Goal: Use online tool/utility

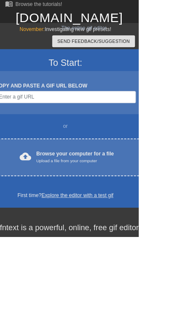
click at [136, 210] on div "Upload a file from your computer" at bounding box center [99, 213] width 102 height 8
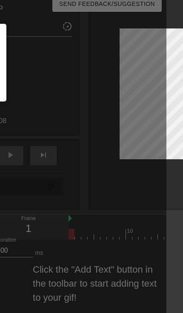
scroll to position [62, 7]
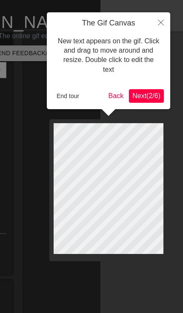
click at [159, 23] on icon "Close" at bounding box center [161, 23] width 6 height 6
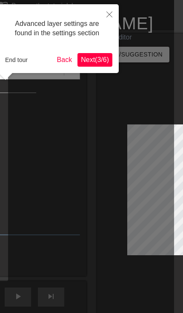
scroll to position [0, 2]
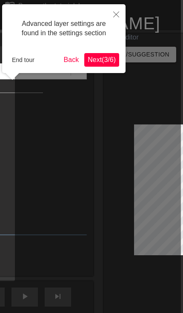
click at [28, 58] on button "End tour" at bounding box center [22, 60] width 29 height 13
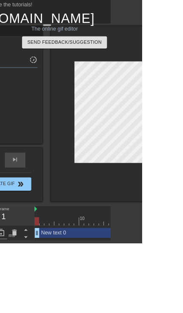
scroll to position [0, 67]
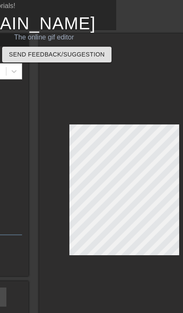
type input "New text"
type textarea "New text"
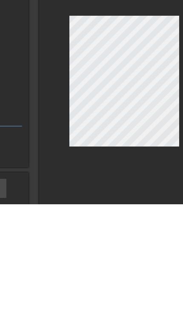
type input "New text"
type textarea "New tex"
type input "New tex"
type textarea "New te"
type input "New te"
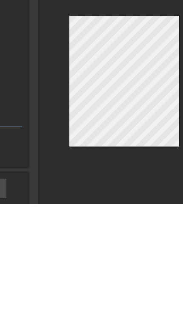
type textarea "New t"
type input "New t"
type textarea "New"
type input "New"
type textarea "New"
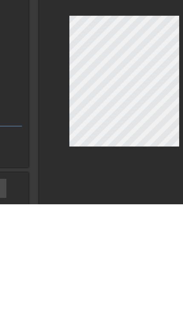
type input "Ne"
type textarea "N"
type input "N"
type input "-"
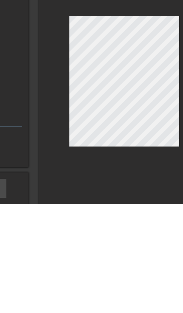
type textarea "-"
type input "1"
type textarea "1"
type input "1-"
type textarea "1-8"
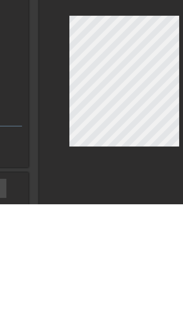
type input "1-8"
type textarea "1-80"
type input "1-800"
type textarea "1-800-"
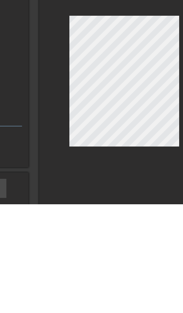
type input "1-800-F"
type textarea "1-800-[GEOGRAPHIC_DATA]"
type input "1-800-[GEOGRAPHIC_DATA]"
type textarea "1-800-FLE"
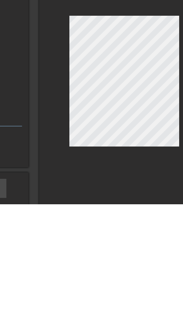
type input "1-800-FLEX"
type textarea "1-800-FLEX-"
type input "1-800-FLEX-"
type textarea "1-800-FLEX-T"
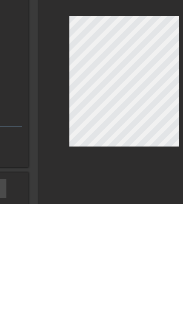
type input "1-800-FLEX-TO"
type textarea "1-800-FLEX-TOL"
type input "1-800-FLEX-TO"
type textarea "1-800-FLEX-T"
type input "1-800-FLEX-T"
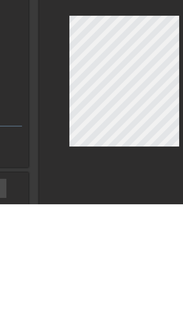
type textarea "1-800-FLEX-TI"
type input "1-800-FLEX-TI"
type textarea "1-800-FLEX-TIL"
type input "1-800-FLEX-TIL"
type textarea "1-800-FLEX-TILL"
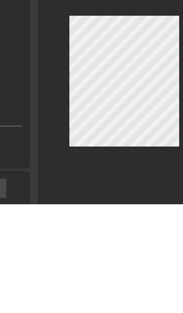
type input "1-800-FLEX-TILL"
type textarea "1-800-FLEX-TILL-"
type input "1-800-FLEX-TILL-"
type textarea "1-800-FLEX-TILL-D"
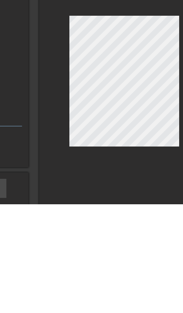
type input "1-800-FLEX-TILL-D"
type textarea "1-800-FLEX-TILL-DE"
type input "1-800-FLEX-TILL-DEA"
type textarea "1-800-FLEX-TILL-DEA"
type input "1-800-FLEX-TILL-DEAT"
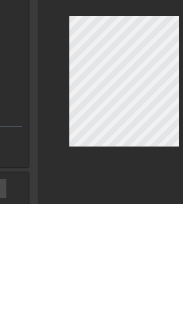
type textarea "1-800-FLEX-TILL-DEAT"
type input "1-800-FLEX-TILL-DEATH"
type textarea "1-800-FLEX-TILL-DEATH"
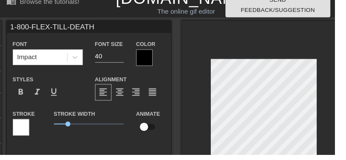
scroll to position [14, 0]
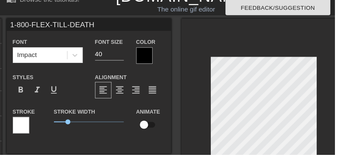
click at [103, 62] on input "40" at bounding box center [113, 56] width 30 height 14
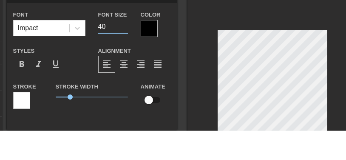
type input "4"
type input "2"
type input "3"
type input "29"
click at [182, 81] on div at bounding box center [272, 127] width 170 height 214
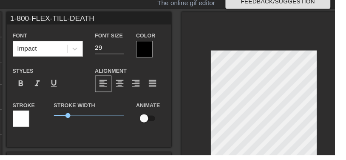
scroll to position [21, 0]
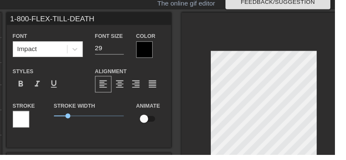
click at [155, 128] on input "checkbox" at bounding box center [148, 122] width 48 height 16
checkbox input "true"
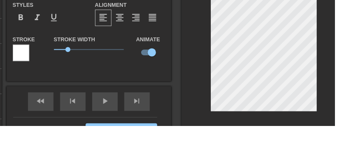
scroll to position [59, 0]
click at [107, 119] on div "fast_rewind skip_previous play_arrow skip_next" at bounding box center [92, 135] width 138 height 32
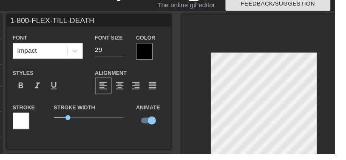
scroll to position [18, 0]
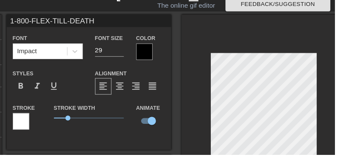
click at [13, 127] on div at bounding box center [21, 125] width 17 height 17
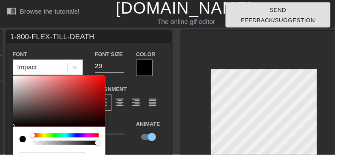
scroll to position [0, 0]
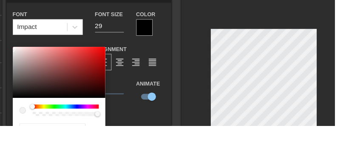
type input "#FFFFFF"
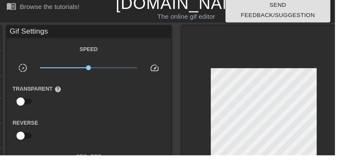
scroll to position [7, 0]
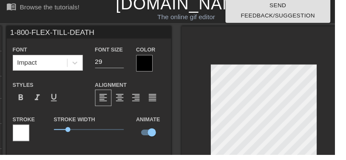
click at [147, 72] on div at bounding box center [149, 65] width 17 height 17
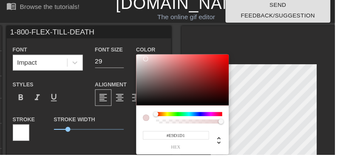
click at [150, 60] on div at bounding box center [150, 60] width 5 height 5
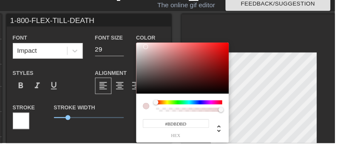
scroll to position [11, 0]
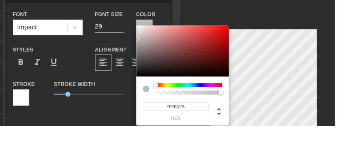
type input "#FFFFFF"
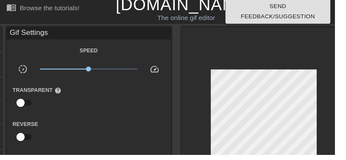
scroll to position [3, 0]
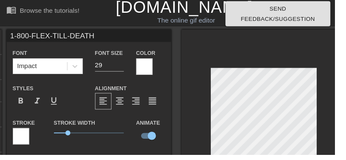
click at [156, 71] on div at bounding box center [149, 68] width 17 height 17
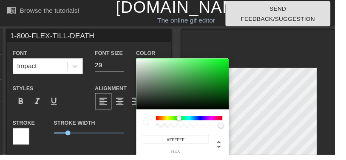
click at [182, 121] on div at bounding box center [184, 121] width 5 height 5
click at [171, 71] on div at bounding box center [170, 70] width 5 height 5
click at [182, 64] on div at bounding box center [190, 63] width 5 height 5
click at [182, 78] on div at bounding box center [200, 77] width 5 height 5
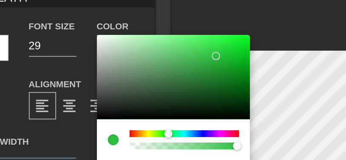
click at [182, 71] on div at bounding box center [214, 73] width 5 height 5
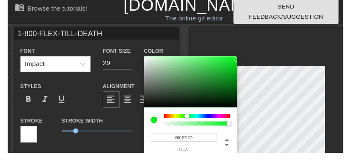
scroll to position [5, 0]
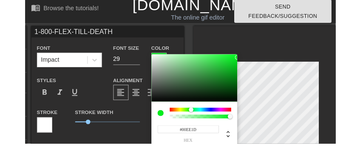
type input "#00FF1F"
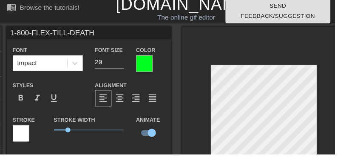
click at [22, 143] on div at bounding box center [21, 138] width 17 height 17
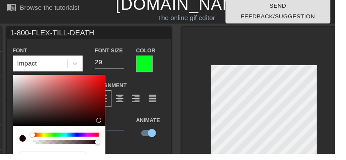
type input "#000000"
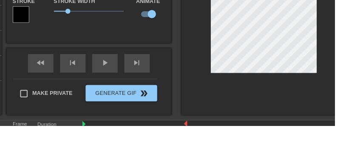
scroll to position [102, 0]
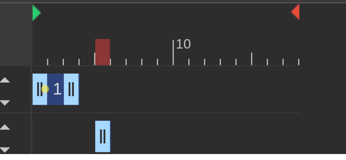
scroll to position [164, 0]
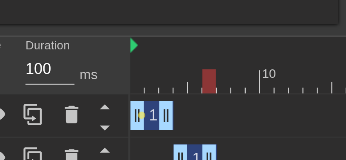
click at [37, 147] on icon at bounding box center [42, 152] width 10 height 10
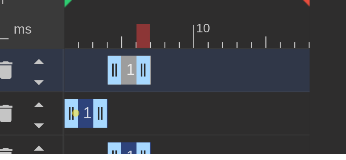
scroll to position [165, 0]
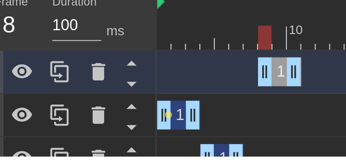
click at [37, 117] on icon at bounding box center [42, 122] width 10 height 10
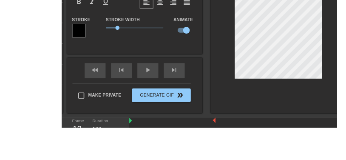
scroll to position [110, 0]
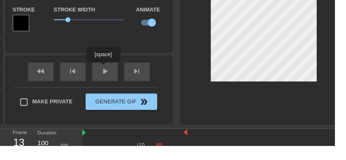
click at [108, 79] on div "play_arrow" at bounding box center [108, 83] width 26 height 19
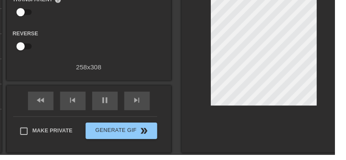
scroll to position [99, 0]
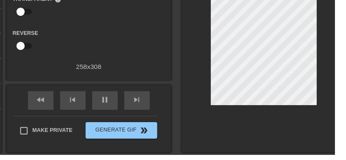
click at [182, 146] on div at bounding box center [272, 45] width 170 height 223
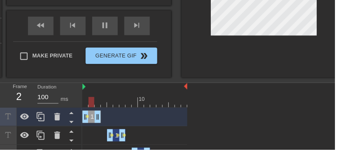
scroll to position [167, 0]
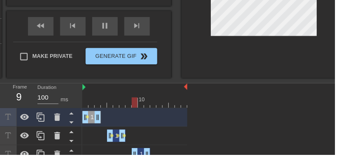
click at [117, 138] on div "1-800-FLEX-TILL-DEATH drag_handle drag_handle lens 1-800-FLEX-TILL-DEATH drag_h…" at bounding box center [215, 149] width 261 height 76
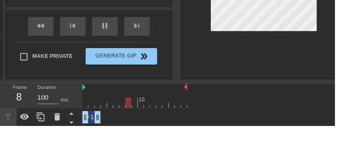
scroll to position [154, 0]
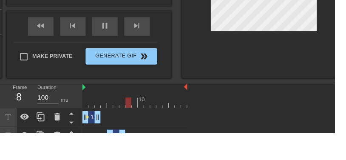
click at [124, 160] on span "lens" at bounding box center [122, 162] width 4 height 4
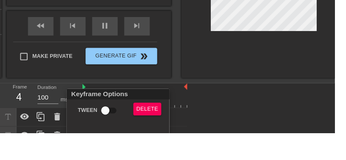
click at [182, 121] on div at bounding box center [173, 80] width 346 height 160
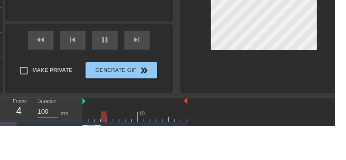
scroll to position [124, 0]
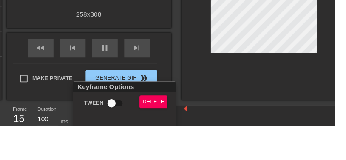
click at [182, 127] on div at bounding box center [173, 80] width 346 height 160
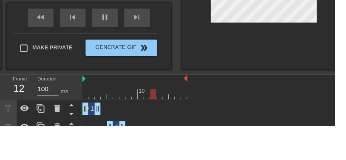
scroll to position [156, 0]
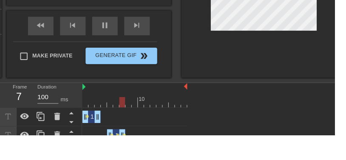
click at [122, 158] on span "lens" at bounding box center [122, 160] width 4 height 4
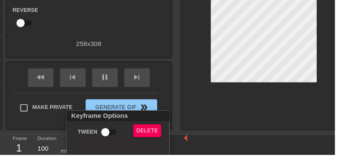
click at [182, 132] on div at bounding box center [173, 80] width 346 height 160
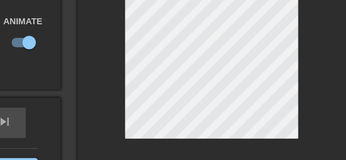
scroll to position [82, 11]
click at [182, 34] on div at bounding box center [261, 59] width 170 height 214
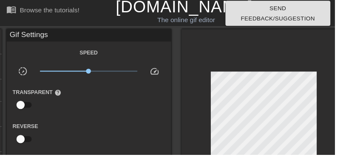
scroll to position [0, 0]
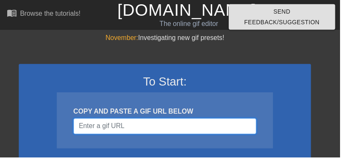
click at [224, 130] on input "Username" at bounding box center [168, 128] width 186 height 16
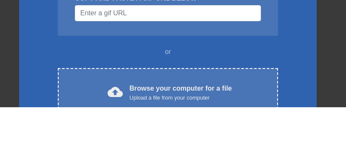
scroll to position [86, 0]
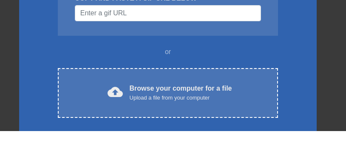
click at [237, 112] on div "cloud_upload Browse your computer for a file Upload a file from your computer" at bounding box center [168, 121] width 184 height 19
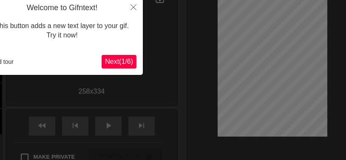
scroll to position [73, 0]
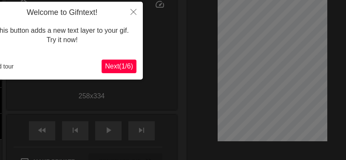
click at [6, 65] on button "End tour" at bounding box center [2, 66] width 29 height 13
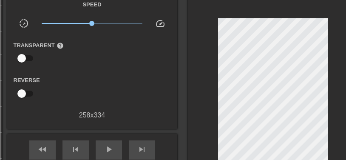
scroll to position [54, 0]
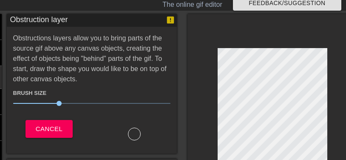
scroll to position [15, 0]
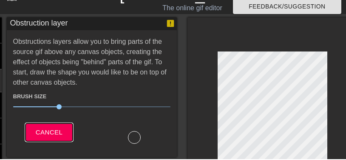
click at [40, 130] on span "Cancel" at bounding box center [49, 132] width 27 height 11
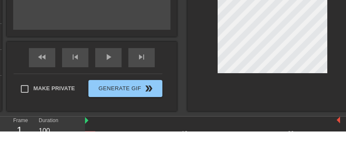
scroll to position [109, 0]
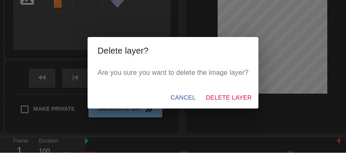
click at [240, 107] on span "Delete Layer" at bounding box center [229, 104] width 46 height 11
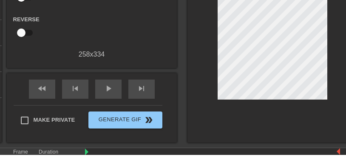
scroll to position [98, 0]
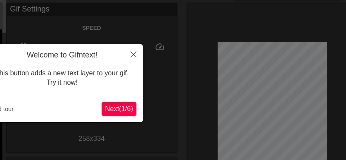
scroll to position [21, 0]
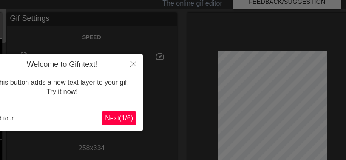
click at [6, 116] on button "End tour" at bounding box center [2, 118] width 29 height 13
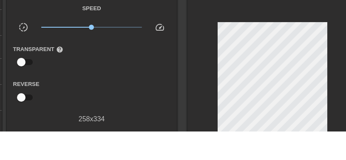
scroll to position [28, 0]
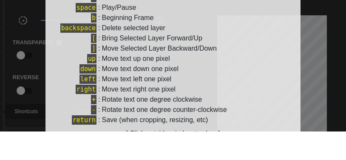
click at [325, 85] on div at bounding box center [173, 80] width 346 height 160
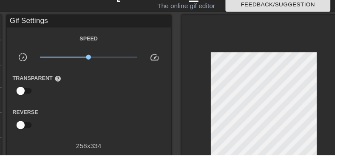
scroll to position [18, 0]
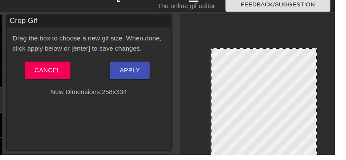
click at [2, 128] on div "title add_circle image add_circle crop photo_size_select_large help keyboard Cr…" at bounding box center [168, 123] width 379 height 214
click at [40, 78] on span "Cancel" at bounding box center [49, 72] width 27 height 11
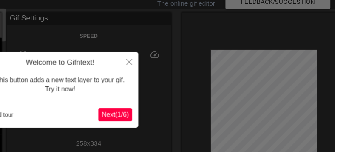
click at [6, 115] on button "End tour" at bounding box center [2, 121] width 29 height 13
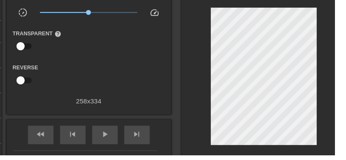
scroll to position [28, 0]
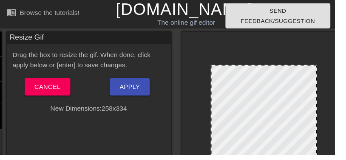
scroll to position [0, 0]
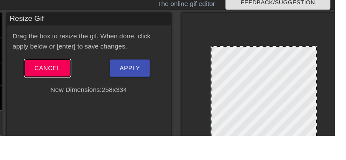
click at [46, 85] on span "Cancel" at bounding box center [49, 90] width 27 height 11
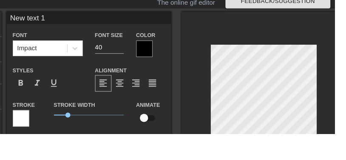
scroll to position [0, 2]
type input "New text"
type textarea "New text"
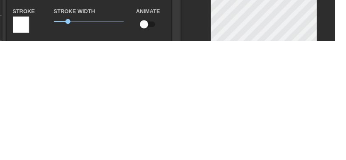
type input "New text"
type textarea "New tex"
type input "New tex"
type textarea "New te"
type input "New te"
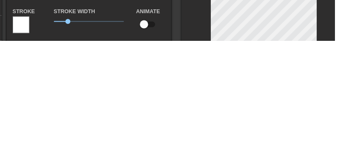
type textarea "New t"
type input "New t"
type textarea "New"
type input "New"
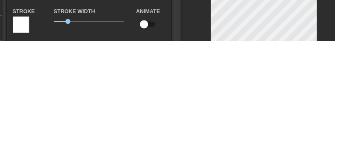
type textarea "Ne"
type input "N"
type textarea "N"
type input "1"
type textarea "1-"
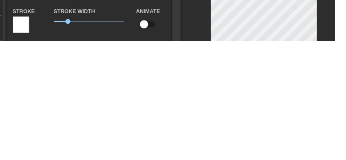
type input "1-"
type textarea "1-8"
type input "1-8"
type textarea "1-80"
type input "1-800"
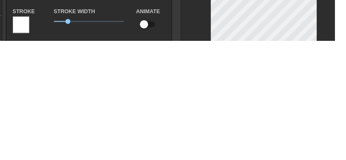
scroll to position [0, 1]
type textarea "1-800-"
type input "1-800-"
type textarea "1-800-F"
type input "1-800-[GEOGRAPHIC_DATA]"
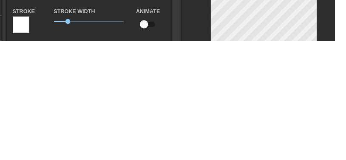
type textarea "1-800-FLE"
type input "1-800-FLE"
type textarea "1-800-FLEX"
type input "1-800-FLEX"
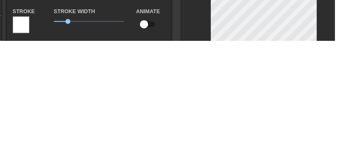
type textarea "1-800-FLEX-"
type input "1-800-FLEX-"
type textarea "1-800-FLEX-T"
type input "1-800-FLEX-TI"
type textarea "1-800-FLEX-TI"
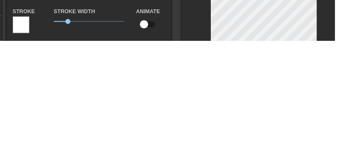
type input "1-800-FLEX-TIL"
type textarea "1-800-FLEX-TILL"
type input "1-800-FLEX-TILL-"
type textarea "1-800-FLEX-TILL-D"
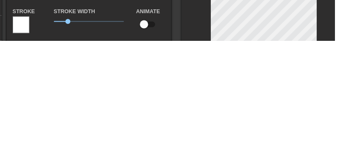
type input "1-800-FLEX-TILL-D"
type textarea "1-800-FLEX-TILL-DE"
type input "1-800-FLEX-TILL-DES"
type textarea "1-800-FLEX-TILL-DE"
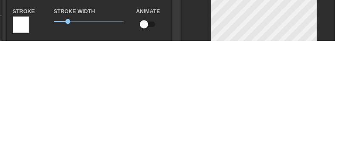
type input "1-800-FLEX-TILL-D"
type textarea "1-800-FLEX-TILL-"
type input "1-800-FLEX-TILL-"
type textarea "1-800-FLEX-TILL-D"
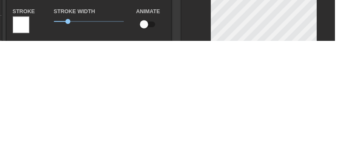
type input "1-800-FLEX-TILL-D"
type textarea "1-800-FLEX-TILL-DE"
type input "1-800-FLEX-TILL-DE"
type textarea "1-800-FLEX-TILL-DEA"
type input "1-800-FLEX-TILL-DEA"
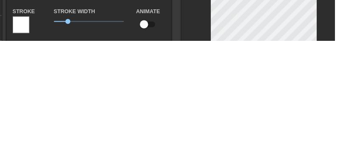
type textarea "1-800-FLEX-TILL-DEAT"
type input "1-800-FLEX-TILL-DEATY"
type textarea "1-800-FLEX-TILL-DEATY"
type input "1-800-FLEX-TILL-DEAT"
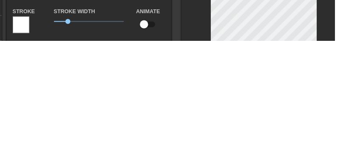
type textarea "1-800-FLEX-TILL-DEATH"
type input "1-800-FLEX-TILL-DEATH"
type textarea "1-800-FLEX-TILL-DEATH"
type input "1-800-FLEX-TILL-DEATH"
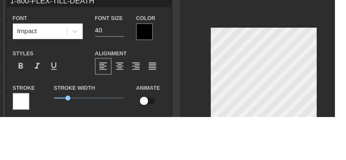
type textarea "1-800-FLEX-TILL-DEATH"
click at [105, 63] on input "40" at bounding box center [113, 70] width 30 height 14
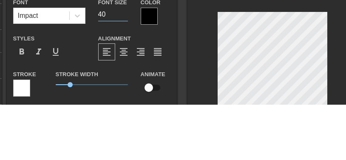
type input "4"
type input "29"
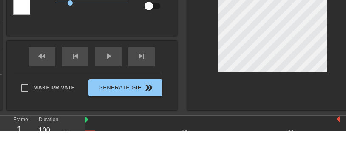
scroll to position [109, 0]
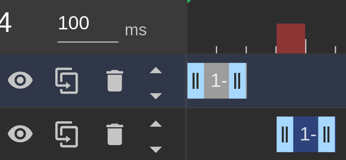
scroll to position [158, 0]
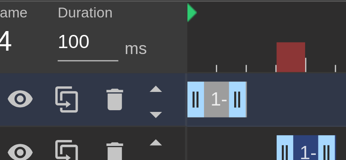
click at [37, 144] on icon at bounding box center [42, 149] width 10 height 10
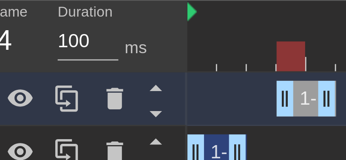
click at [37, 144] on icon at bounding box center [42, 149] width 10 height 10
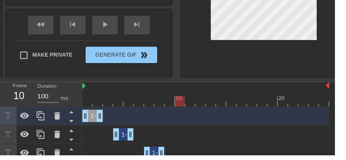
scroll to position [167, 0]
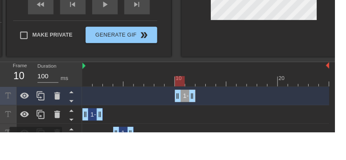
scroll to position [174, 0]
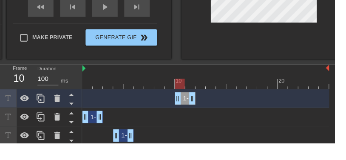
click at [75, 118] on icon at bounding box center [73, 119] width 4 height 2
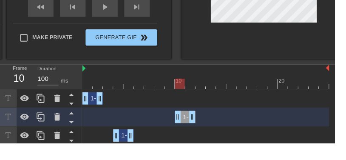
click at [71, 133] on icon at bounding box center [73, 138] width 11 height 11
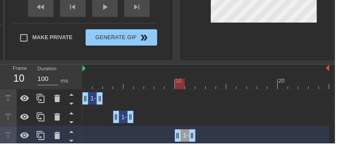
click at [75, 152] on icon at bounding box center [73, 157] width 11 height 11
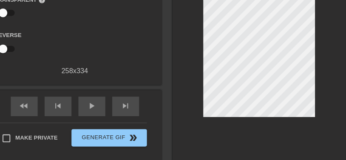
scroll to position [99, 11]
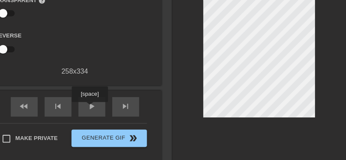
click at [96, 106] on div "play_arrow" at bounding box center [97, 104] width 26 height 19
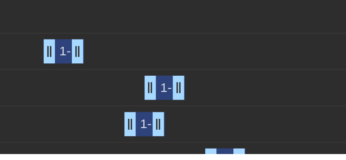
scroll to position [212, 11]
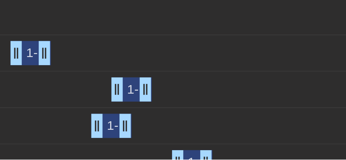
click at [169, 136] on div "1-800-FLEX-TILL-DEATH drag_handle drag_handle" at bounding box center [179, 142] width 21 height 13
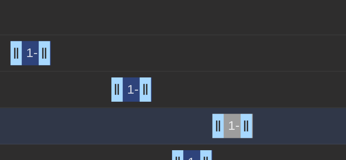
click at [158, 107] on div "1-800-FLEX-TILL-DEATH drag_handle drag_handle" at bounding box center [200, 113] width 255 height 13
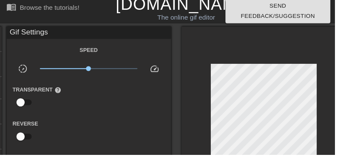
scroll to position [0, 0]
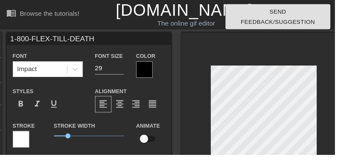
click at [147, 73] on div at bounding box center [149, 71] width 17 height 17
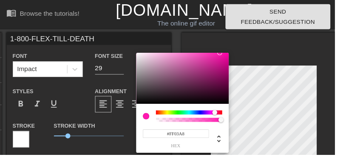
click at [222, 115] on div at bounding box center [221, 115] width 5 height 5
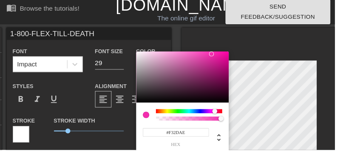
click at [218, 58] on div at bounding box center [218, 60] width 5 height 5
type input "#F12CAC"
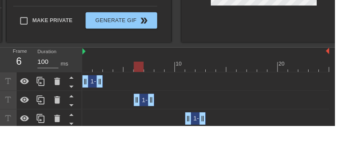
scroll to position [176, 0]
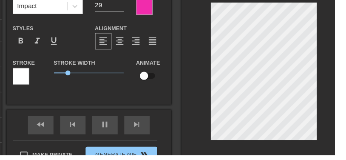
scroll to position [65, 0]
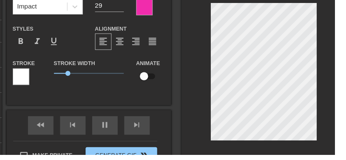
click at [147, 3] on div at bounding box center [149, 7] width 17 height 17
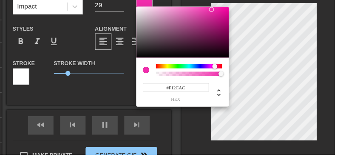
click at [199, 88] on input "#F12CAC" at bounding box center [181, 90] width 68 height 9
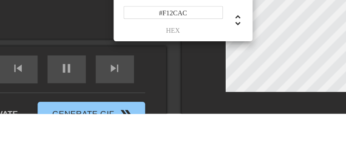
click at [147, 86] on input "#F12CAC" at bounding box center [181, 90] width 68 height 9
paste input
type input "#"
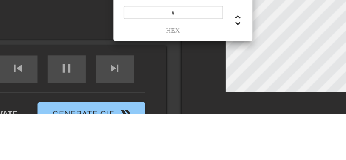
click at [147, 86] on input "#" at bounding box center [181, 90] width 68 height 9
paste input
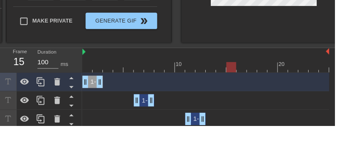
scroll to position [174, 0]
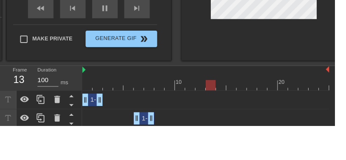
scroll to position [187, 0]
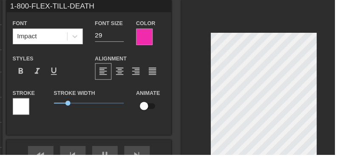
scroll to position [34, 0]
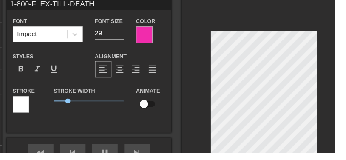
click at [149, 37] on div at bounding box center [149, 38] width 17 height 17
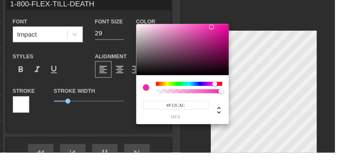
click at [187, 108] on input "#F12CAC" at bounding box center [181, 110] width 68 height 9
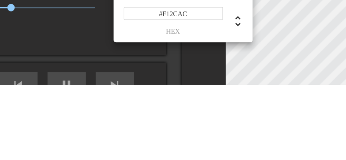
click at [147, 106] on input "#F12CAC" at bounding box center [181, 110] width 68 height 9
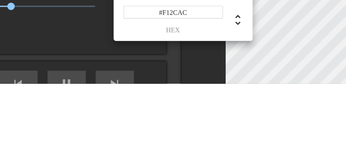
click at [147, 106] on input "#F12CAC" at bounding box center [181, 110] width 68 height 9
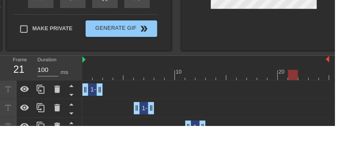
scroll to position [178, 0]
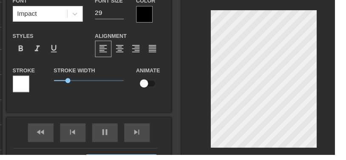
scroll to position [46, 0]
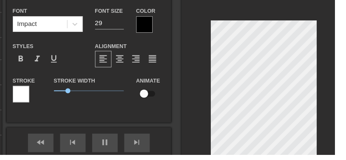
click at [153, 24] on div at bounding box center [149, 25] width 17 height 17
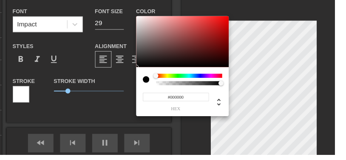
click at [186, 99] on input "#000000" at bounding box center [181, 100] width 68 height 9
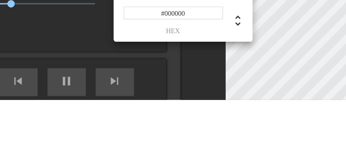
click at [147, 96] on input "#000000" at bounding box center [181, 100] width 68 height 9
paste input "#F12CAC"
click at [147, 96] on input "##F12CAC" at bounding box center [181, 100] width 68 height 9
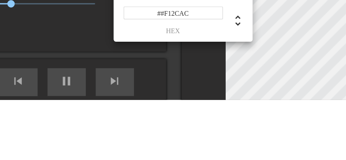
click at [147, 96] on input "##F12CAC" at bounding box center [181, 100] width 68 height 9
type input "#F12CAC"
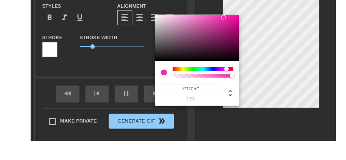
scroll to position [60, 0]
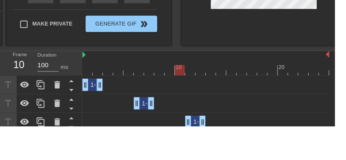
scroll to position [171, 0]
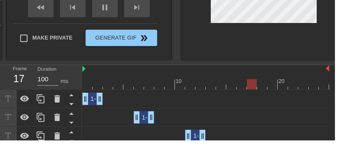
click at [199, 149] on div "1-800-FLEX-TILL-DEATH drag_handle drag_handle" at bounding box center [201, 155] width 21 height 13
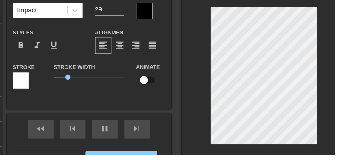
scroll to position [61, 0]
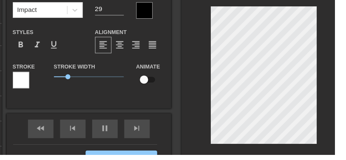
click at [156, 9] on div at bounding box center [149, 11] width 17 height 17
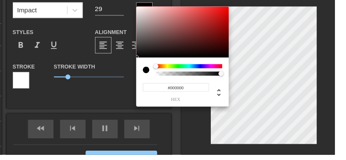
click at [192, 88] on input "#000000" at bounding box center [181, 90] width 68 height 9
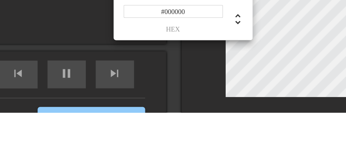
click at [147, 86] on input "#000000" at bounding box center [181, 90] width 68 height 9
paste input "#F12CAC"
click at [147, 86] on input "##F12CAC" at bounding box center [181, 90] width 68 height 9
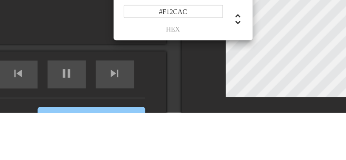
type input "#F12CAC"
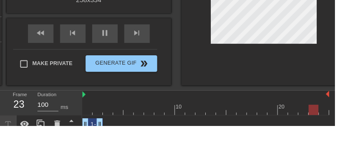
scroll to position [150, 0]
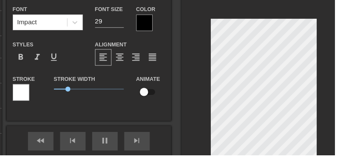
scroll to position [48, 0]
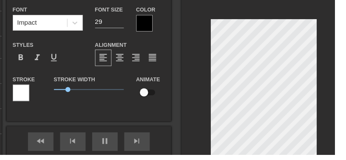
click at [146, 17] on div at bounding box center [149, 23] width 17 height 17
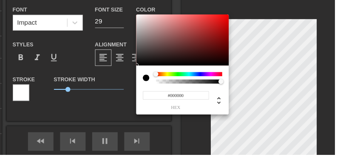
click at [199, 100] on input "#000000" at bounding box center [181, 98] width 68 height 9
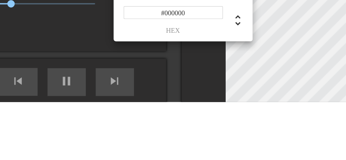
click at [147, 94] on input "#000000" at bounding box center [181, 98] width 68 height 9
paste input "F12CAC"
type input "#F12CAC"
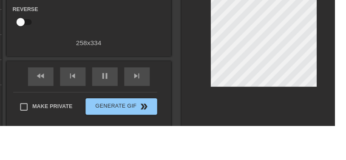
scroll to position [121, 0]
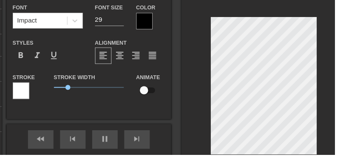
scroll to position [50, 0]
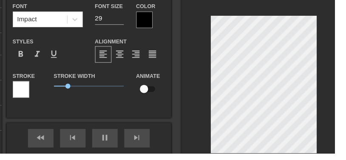
click at [152, 23] on div at bounding box center [149, 22] width 17 height 17
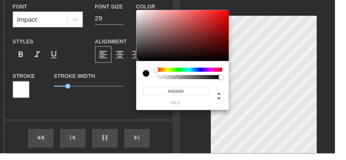
click at [195, 94] on input "#000000" at bounding box center [181, 95] width 68 height 9
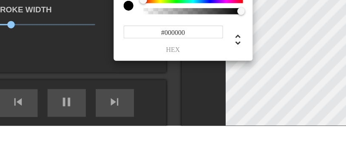
click at [147, 91] on input "#000000" at bounding box center [181, 95] width 68 height 9
paste input "F12CAC"
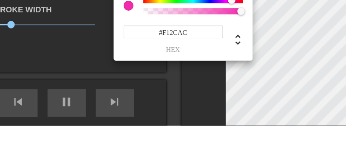
type input "#F12CAC"
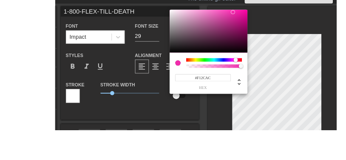
scroll to position [61, 0]
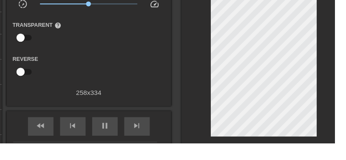
click at [14, 43] on input "checkbox" at bounding box center [21, 51] width 48 height 16
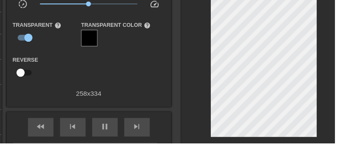
click at [23, 43] on input "checkbox" at bounding box center [29, 51] width 48 height 16
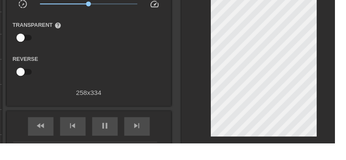
click at [14, 43] on input "checkbox" at bounding box center [21, 51] width 48 height 16
checkbox input "true"
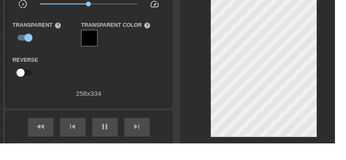
click at [86, 45] on div at bounding box center [92, 51] width 17 height 17
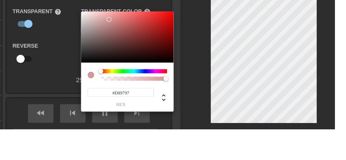
click at [113, 44] on div at bounding box center [112, 46] width 5 height 5
click at [160, 91] on div "#D89797 hex" at bounding box center [132, 116] width 96 height 51
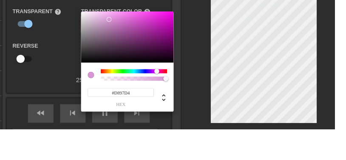
click at [162, 97] on div at bounding box center [161, 99] width 5 height 5
type input "#D897D2"
click at [156, 91] on div "#D897D2 hex" at bounding box center [132, 116] width 96 height 51
click at [168, 91] on div "#D897D2 hex" at bounding box center [132, 116] width 96 height 51
click at [37, 89] on div at bounding box center [173, 80] width 346 height 160
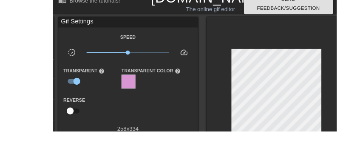
scroll to position [40, 0]
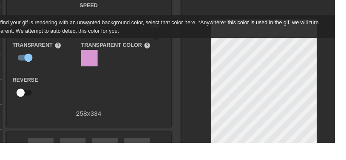
click at [150, 57] on span "help" at bounding box center [151, 59] width 7 height 7
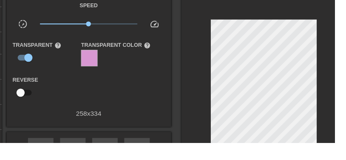
click at [148, 58] on label "Transparent Color help" at bounding box center [120, 59] width 72 height 8
click at [155, 56] on span "help" at bounding box center [151, 59] width 7 height 7
click at [344, 64] on div at bounding box center [272, 106] width 170 height 224
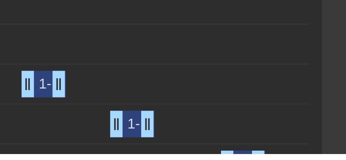
scroll to position [210, 11]
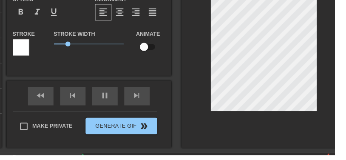
scroll to position [95, 0]
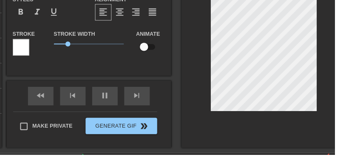
click at [345, 81] on div at bounding box center [272, 46] width 170 height 214
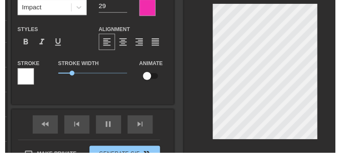
scroll to position [32, 0]
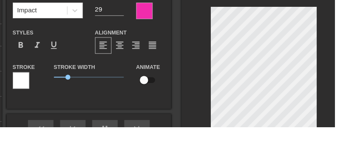
click at [150, 103] on input "checkbox" at bounding box center [148, 111] width 48 height 16
checkbox input "true"
click at [229, 159] on div at bounding box center [272, 109] width 170 height 214
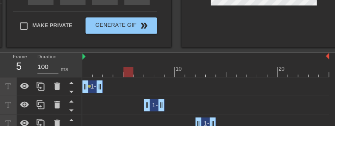
scroll to position [185, 0]
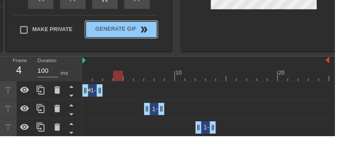
click at [137, 45] on span "Generate Gif double_arrow" at bounding box center [125, 50] width 67 height 10
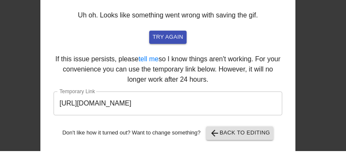
scroll to position [19, 0]
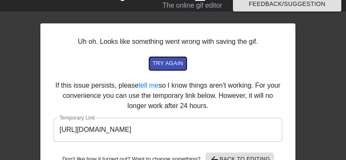
click at [178, 64] on span "try again" at bounding box center [168, 64] width 31 height 10
click at [163, 58] on button "try again" at bounding box center [167, 63] width 37 height 13
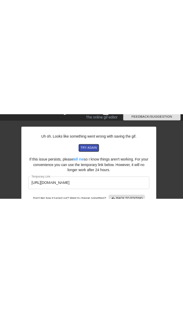
scroll to position [0, 0]
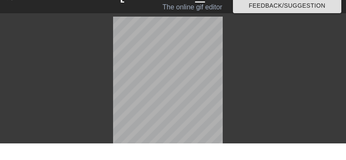
click at [280, 89] on div "63 % done Generating Gif done Saving to GfyCat done Processing on GfyCat" at bounding box center [168, 139] width 240 height 210
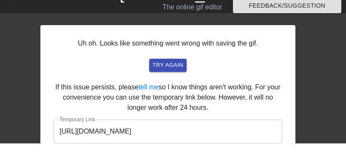
click at [219, 136] on input "https://www.gifntext.com/temp_generations/1Nactc5u.gif" at bounding box center [168, 148] width 229 height 24
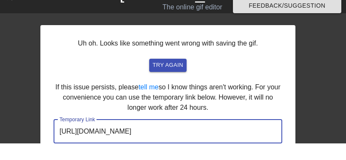
click at [221, 136] on input "https://www.gifntext.com/temp_generations/1Nactc5u.gif" at bounding box center [168, 148] width 229 height 24
click at [223, 136] on input "https://www.gifntext.com/temp_generations/1Nactc5u.gif" at bounding box center [168, 148] width 229 height 24
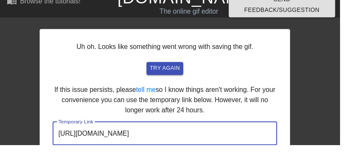
click at [339, 74] on div "Uh oh. Looks like something went wrong with saving the gif. try again If this i…" at bounding box center [173, 116] width 346 height 164
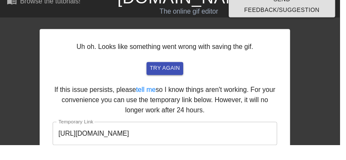
click at [338, 83] on div "Uh oh. Looks like something went wrong with saving the gif. try again If this i…" at bounding box center [173, 116] width 346 height 164
